Goal: Task Accomplishment & Management: Use online tool/utility

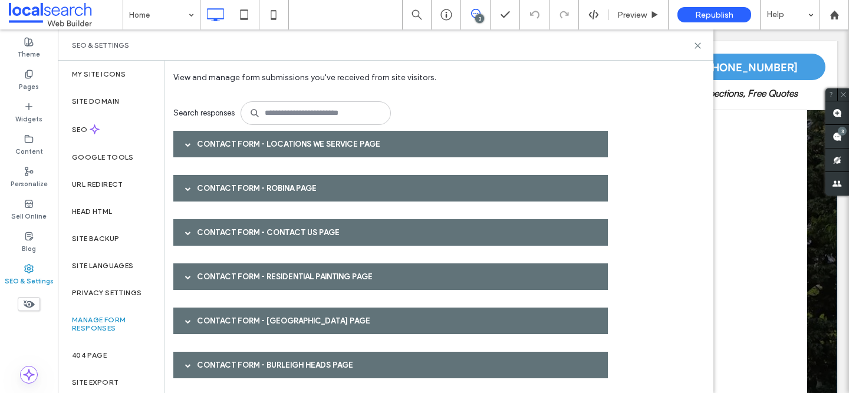
scroll to position [50, 0]
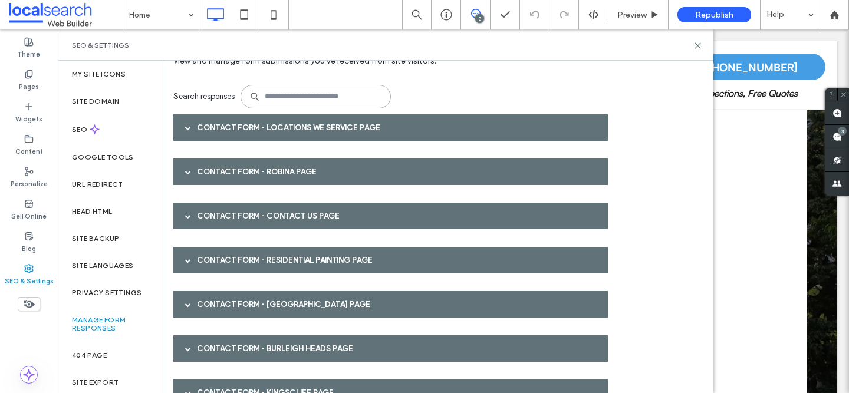
click at [339, 100] on input at bounding box center [316, 97] width 150 height 24
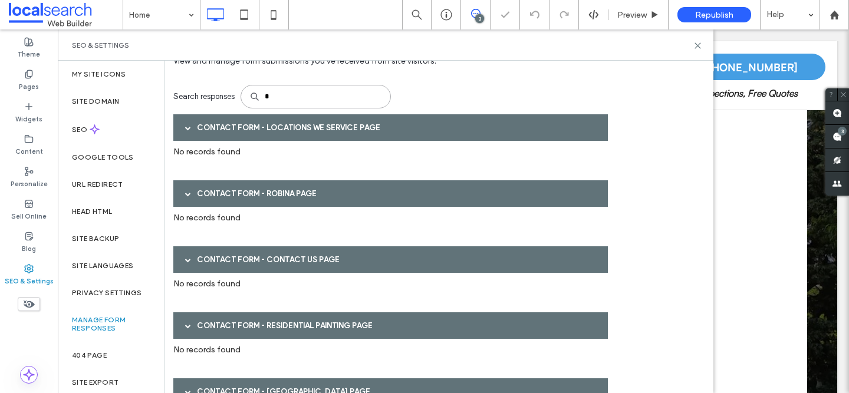
type input "*"
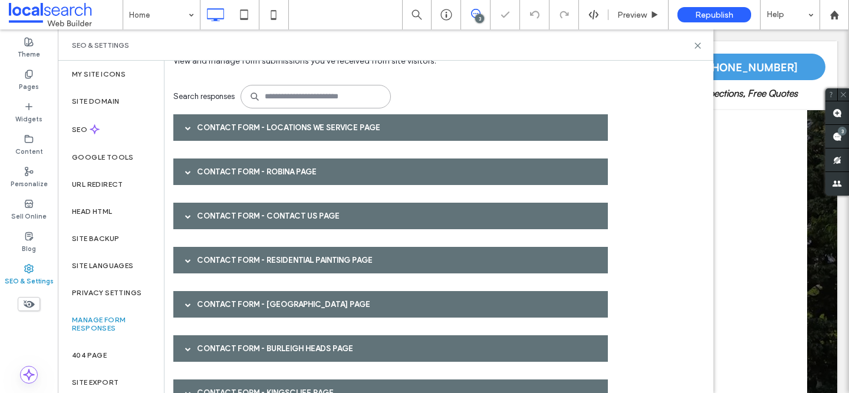
scroll to position [45, 0]
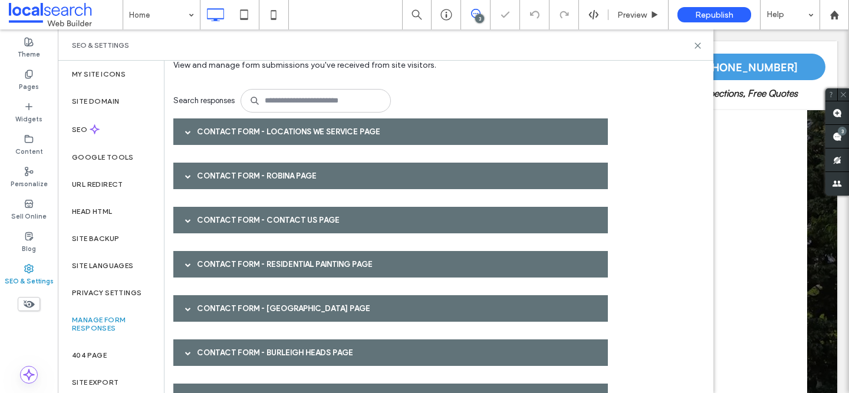
click at [185, 221] on span at bounding box center [188, 221] width 6 height 6
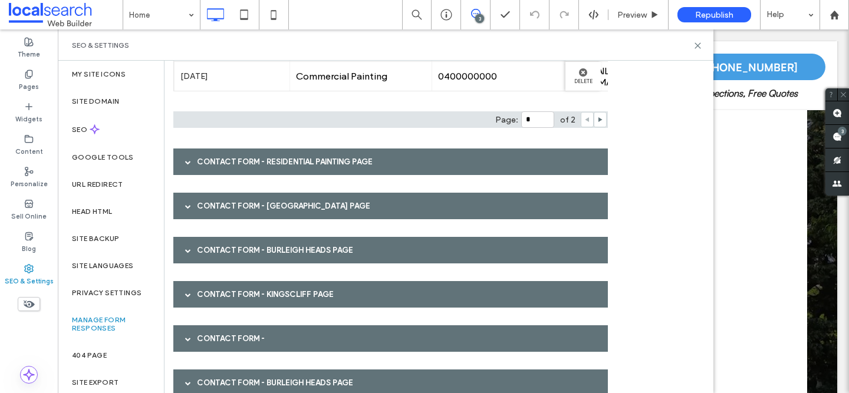
scroll to position [371, 0]
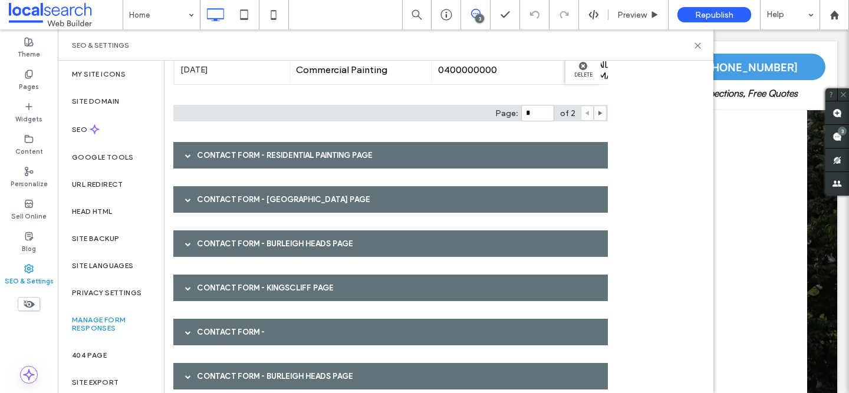
click at [187, 153] on span at bounding box center [188, 156] width 6 height 6
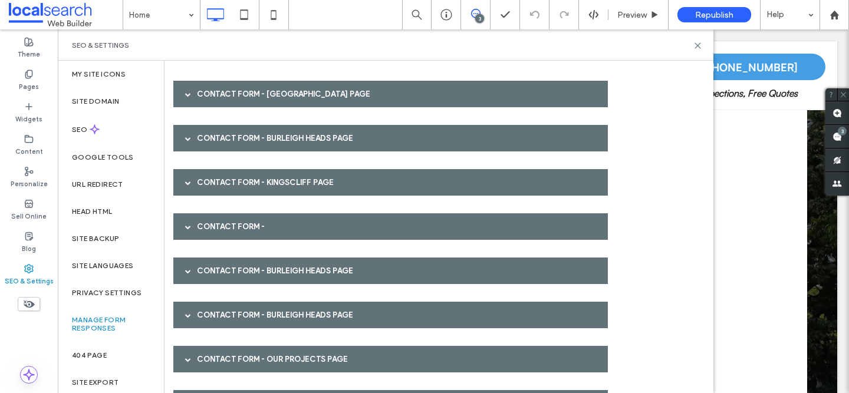
scroll to position [700, 0]
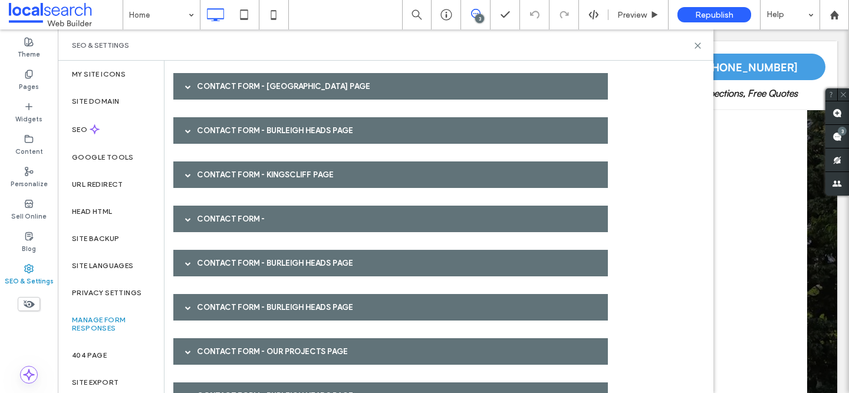
click at [189, 220] on span at bounding box center [188, 219] width 6 height 6
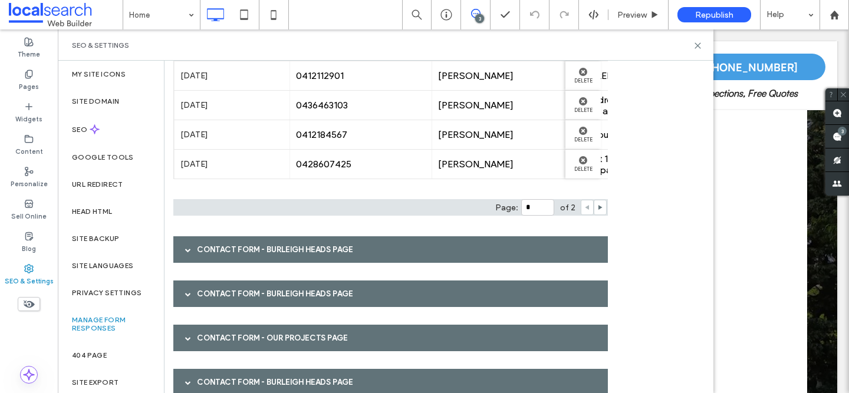
scroll to position [955, 0]
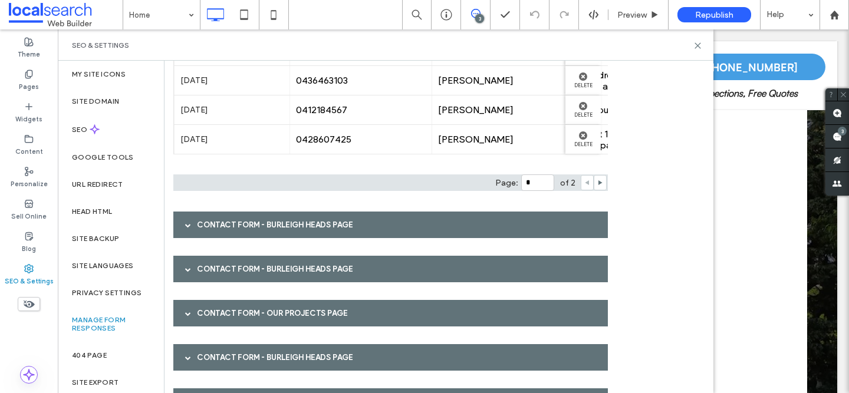
click at [189, 226] on span at bounding box center [188, 225] width 6 height 6
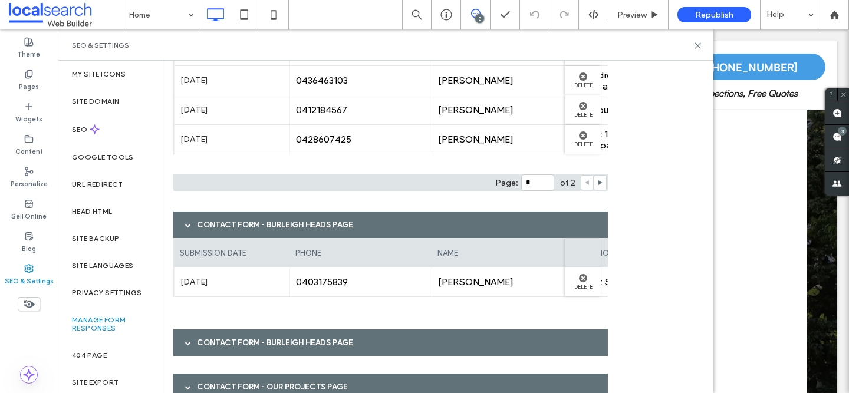
click at [189, 226] on span at bounding box center [188, 225] width 6 height 6
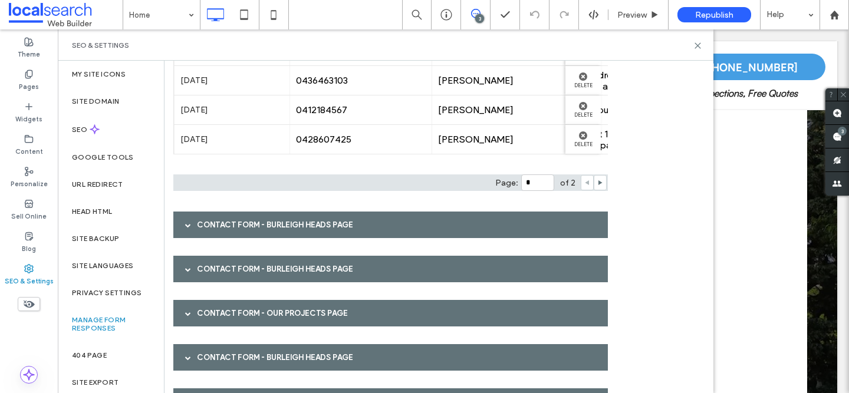
click at [189, 269] on span at bounding box center [188, 269] width 6 height 6
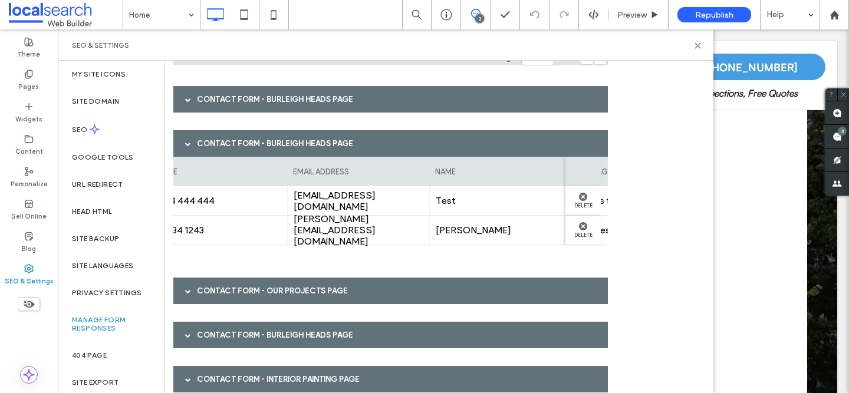
scroll to position [0, 0]
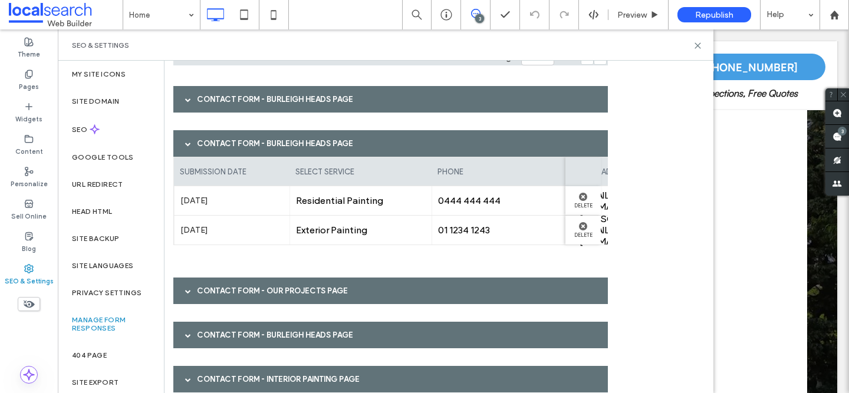
click at [187, 291] on span at bounding box center [188, 291] width 6 height 6
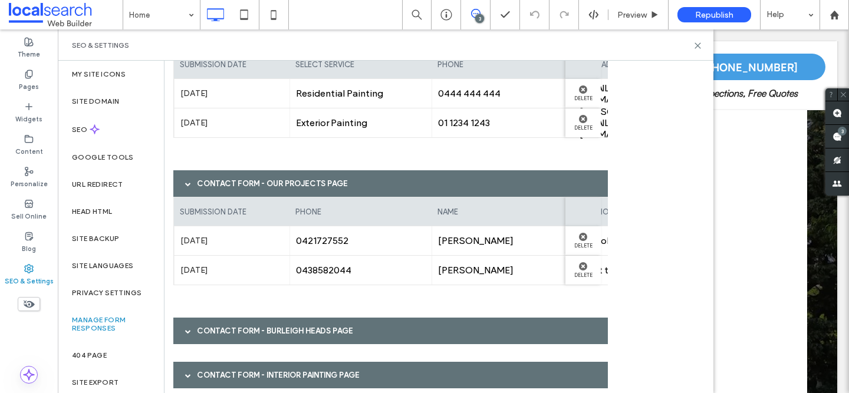
scroll to position [1196, 0]
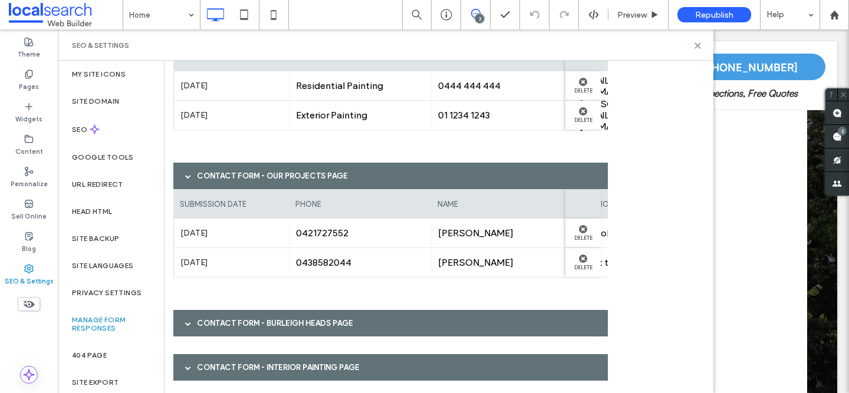
click at [181, 322] on div at bounding box center [188, 323] width 18 height 21
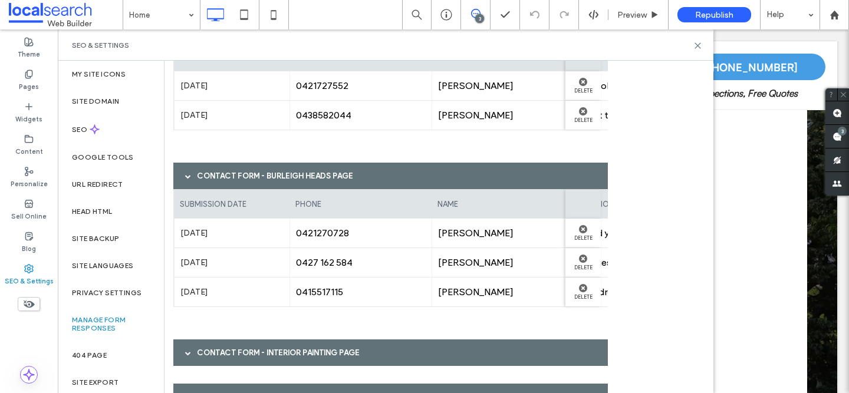
scroll to position [1368, 0]
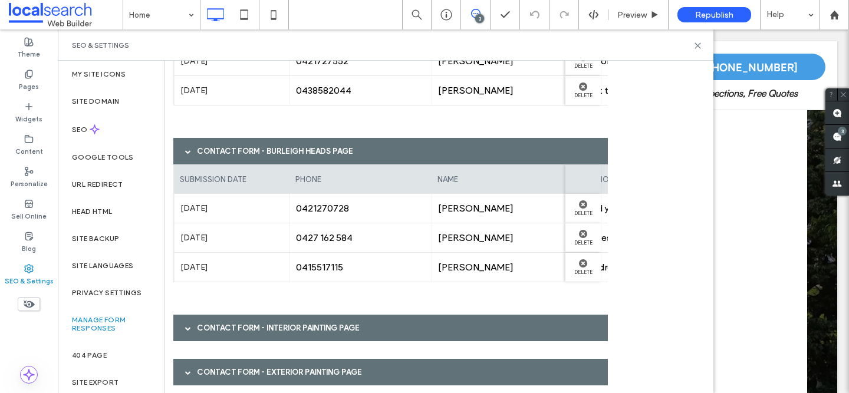
click at [183, 326] on div at bounding box center [188, 328] width 18 height 21
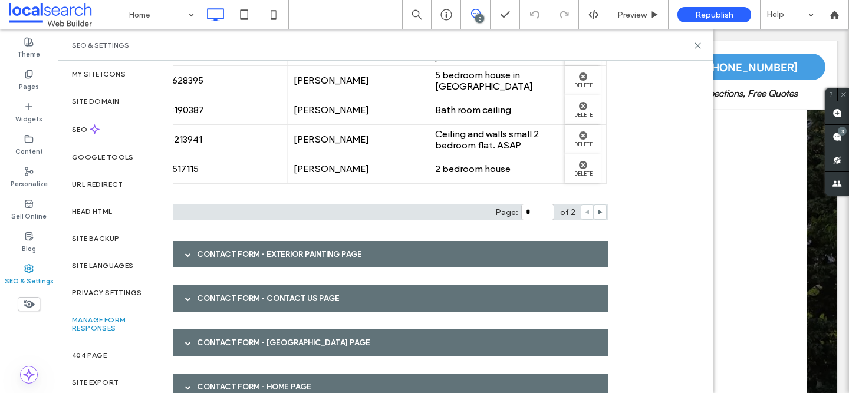
scroll to position [1701, 0]
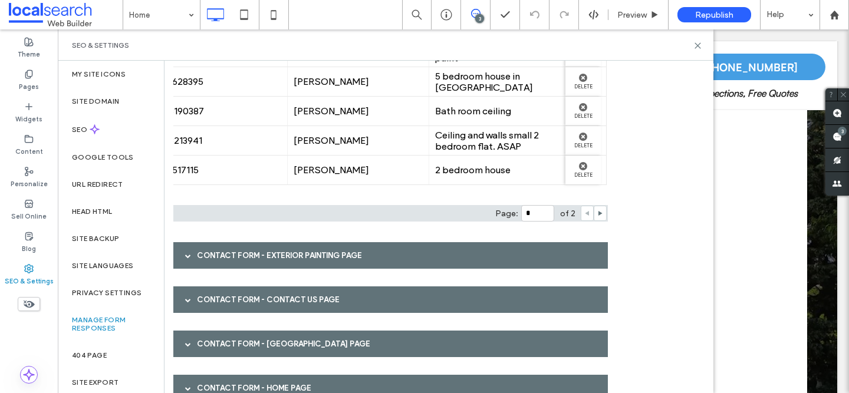
click at [188, 256] on span at bounding box center [188, 256] width 6 height 6
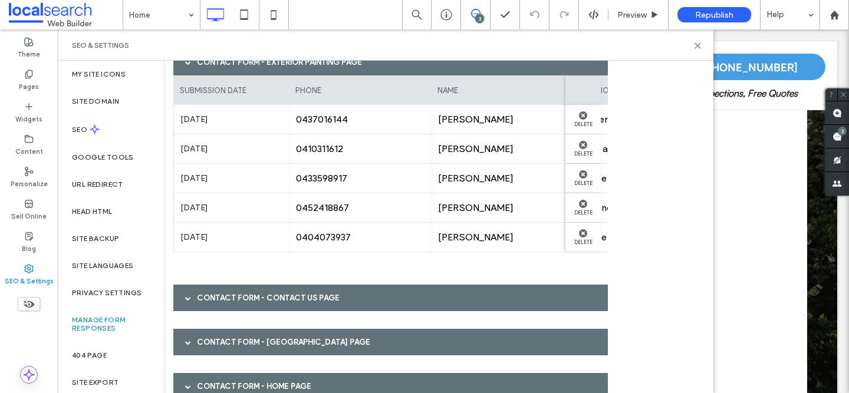
scroll to position [1920, 0]
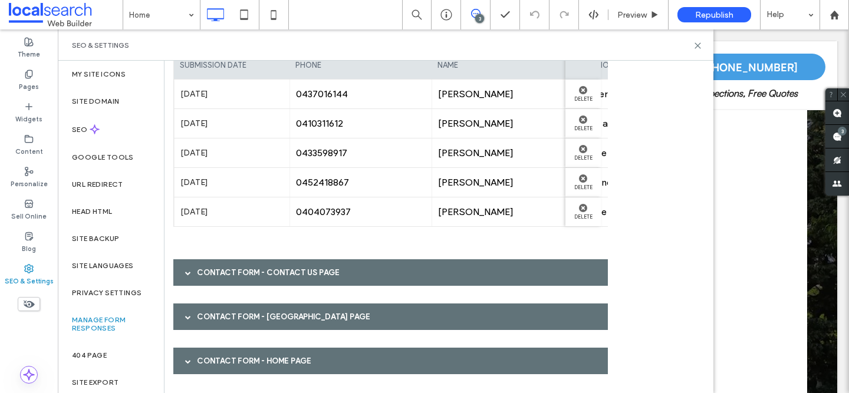
click at [183, 272] on div at bounding box center [188, 272] width 18 height 21
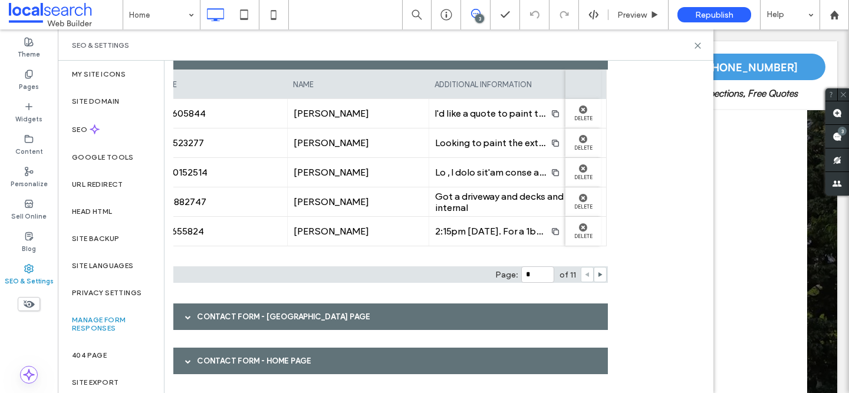
scroll to position [0, 0]
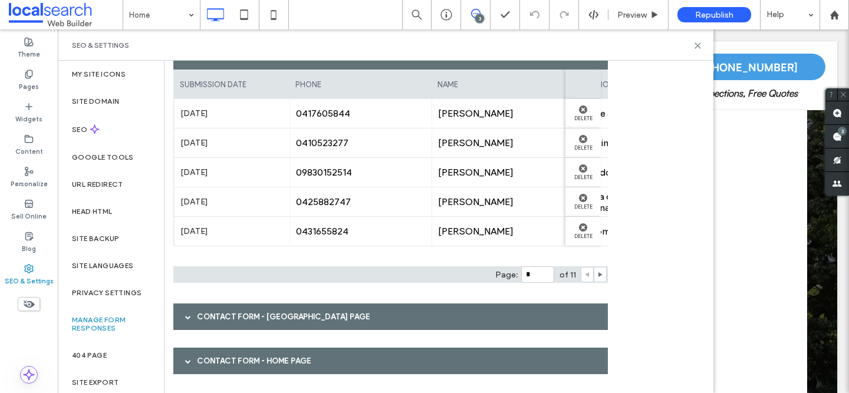
click at [229, 322] on div "Contact Form - Coolangatta page" at bounding box center [390, 317] width 435 height 27
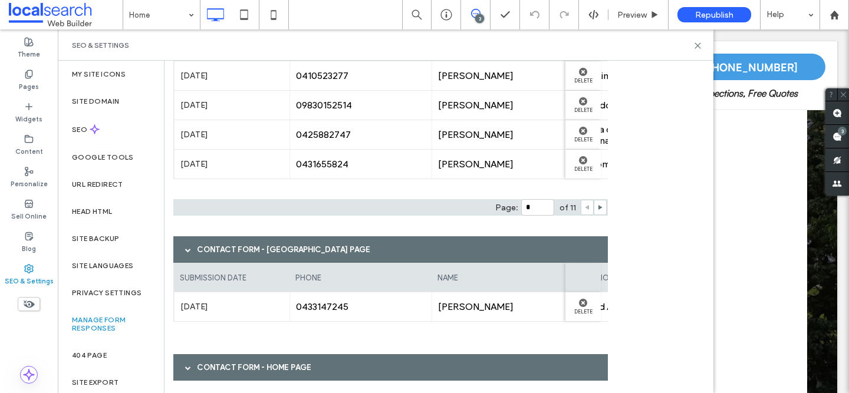
scroll to position [2210, 0]
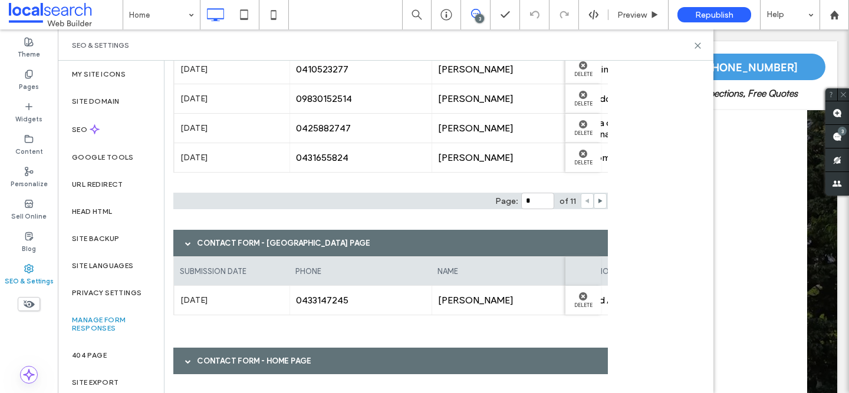
click at [227, 240] on div "Contact Form - Coolangatta page" at bounding box center [390, 243] width 435 height 27
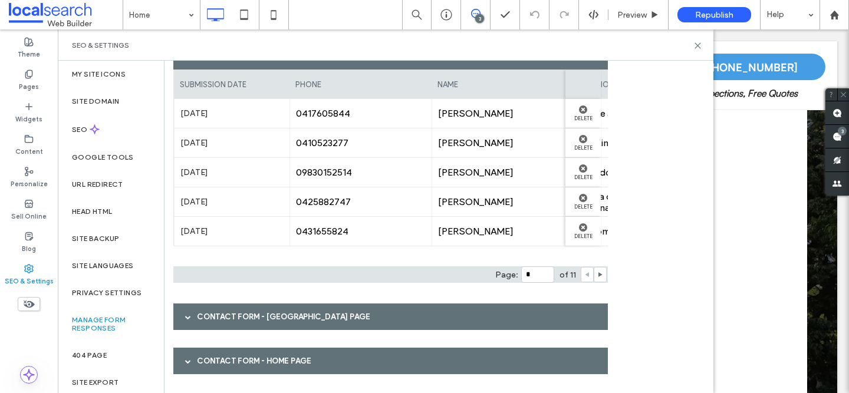
scroll to position [2136, 0]
click at [236, 357] on div "Contact Form - Home page" at bounding box center [390, 361] width 435 height 27
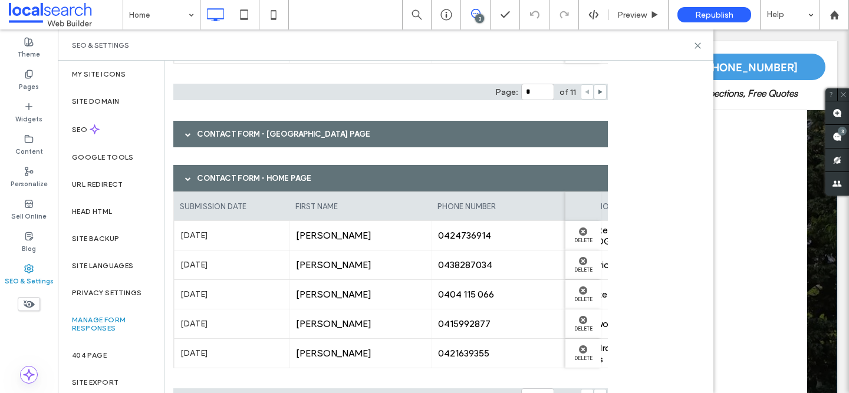
scroll to position [2319, 0]
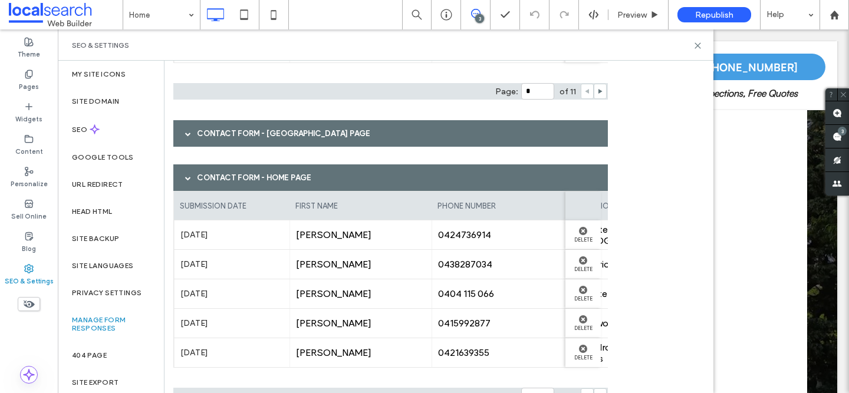
click at [188, 134] on span at bounding box center [188, 134] width 6 height 6
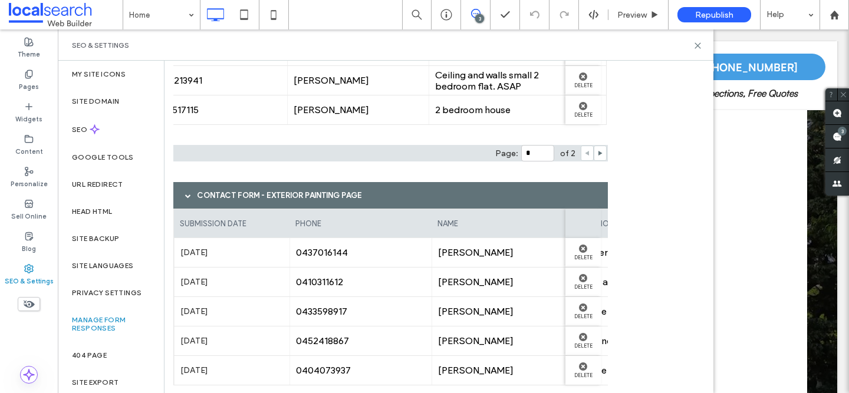
scroll to position [1697, 0]
